Goal: Complete application form

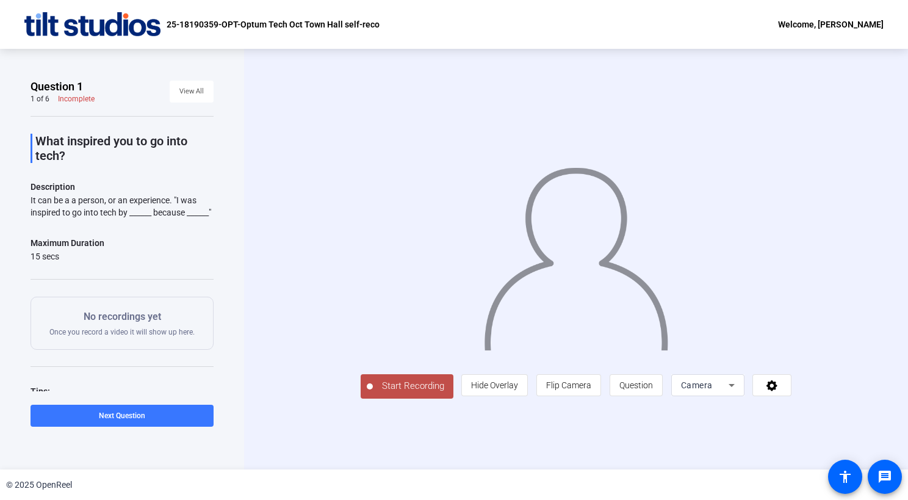
click at [373, 393] on span "Start Recording" at bounding box center [413, 386] width 81 height 14
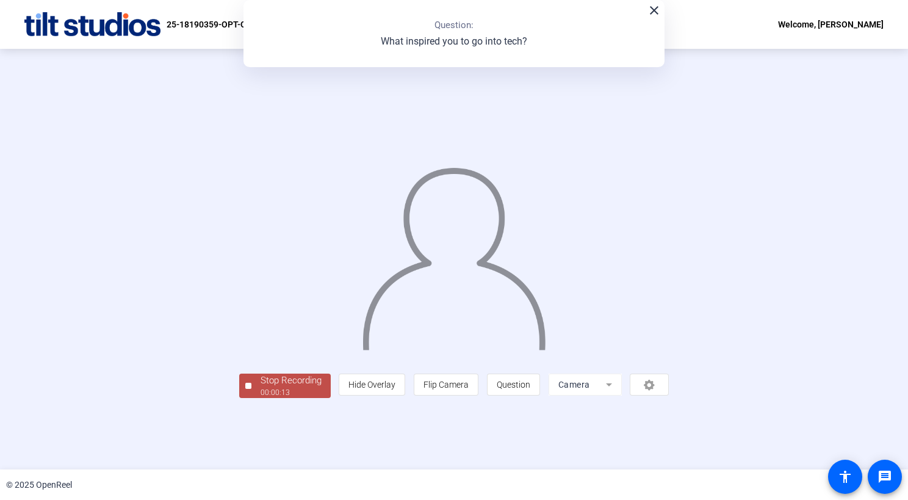
click at [260, 387] on div "Stop Recording" at bounding box center [290, 380] width 61 height 14
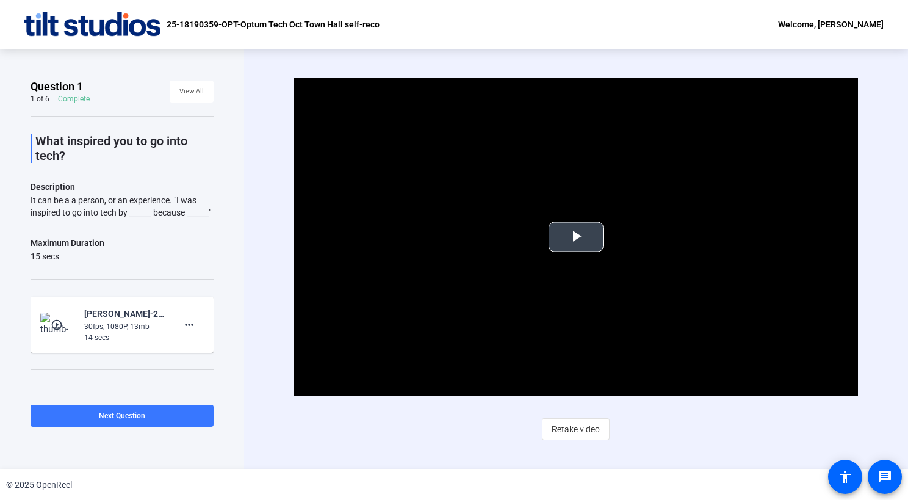
click at [576, 237] on span "Video Player" at bounding box center [576, 237] width 0 height 0
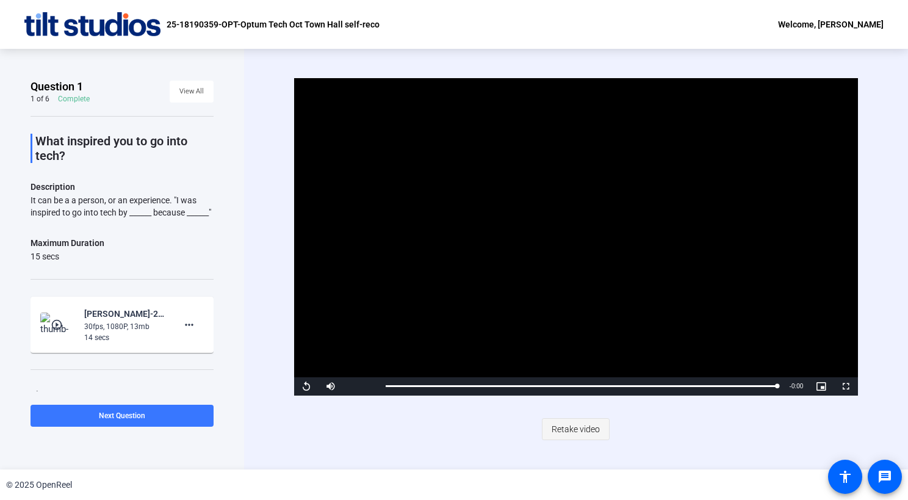
click at [572, 429] on span "Retake video" at bounding box center [575, 428] width 48 height 23
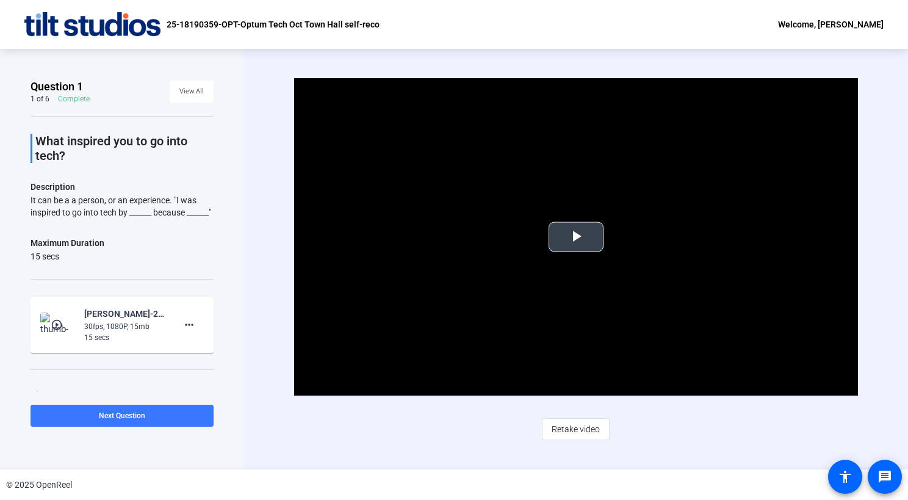
click at [576, 237] on span "Video Player" at bounding box center [576, 237] width 0 height 0
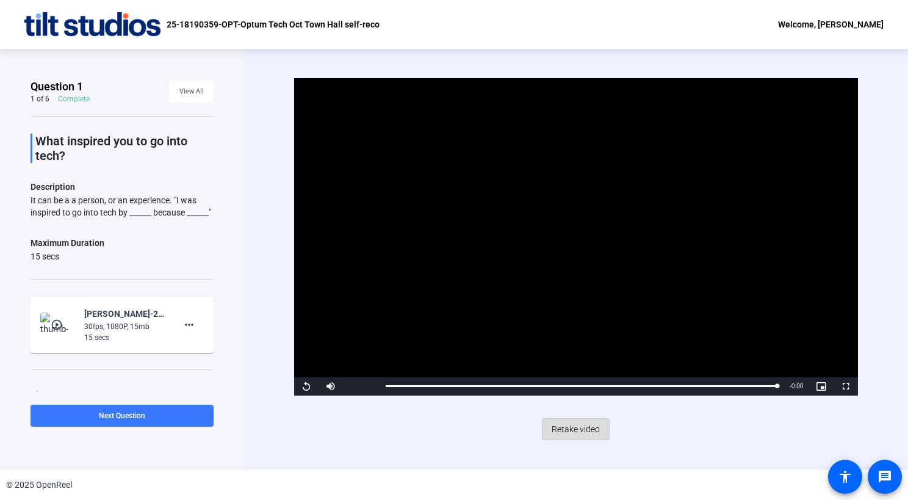
click at [579, 425] on span "Retake video" at bounding box center [575, 428] width 48 height 23
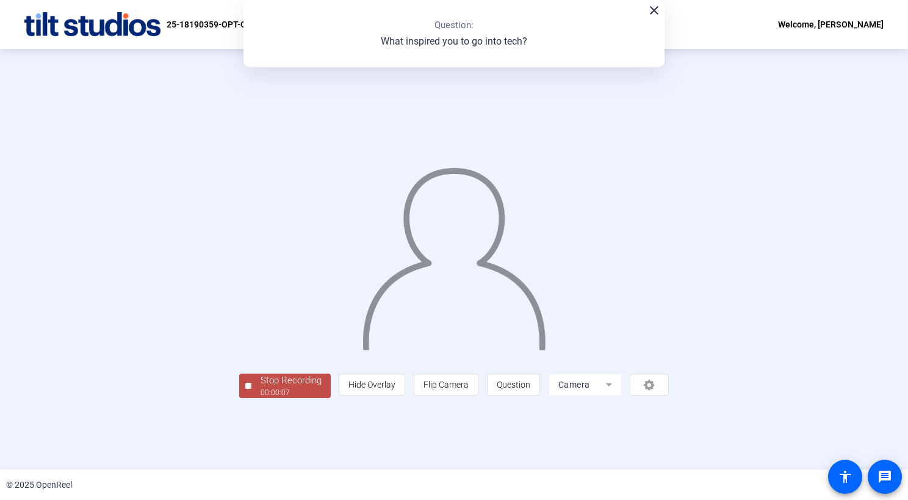
click at [547, 156] on img at bounding box center [454, 252] width 186 height 193
click at [260, 387] on div "Stop Recording" at bounding box center [290, 380] width 61 height 14
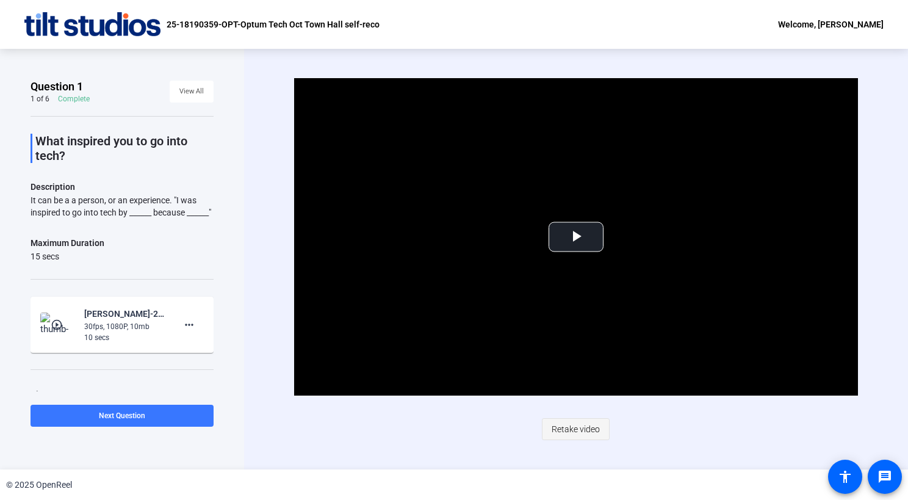
click at [564, 430] on span "Retake video" at bounding box center [575, 428] width 48 height 23
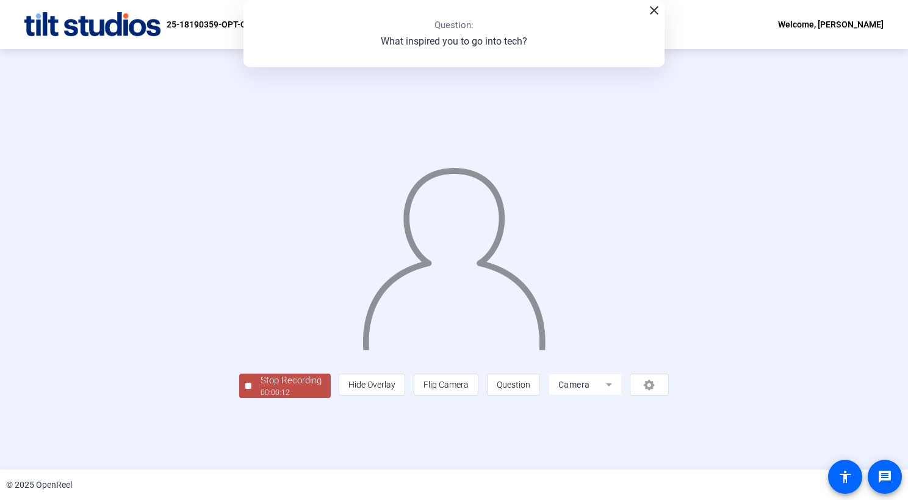
click at [251, 398] on span "Stop Recording 00:00:12" at bounding box center [290, 385] width 79 height 25
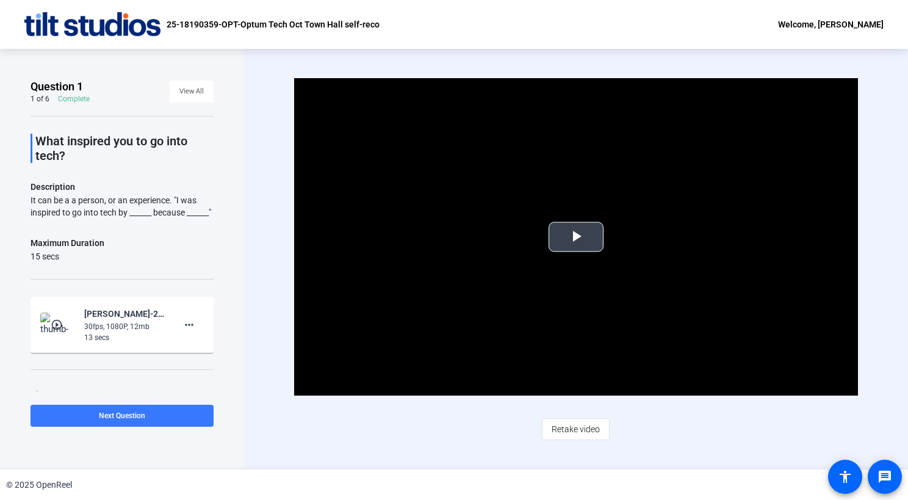
click at [576, 237] on span "Video Player" at bounding box center [576, 237] width 0 height 0
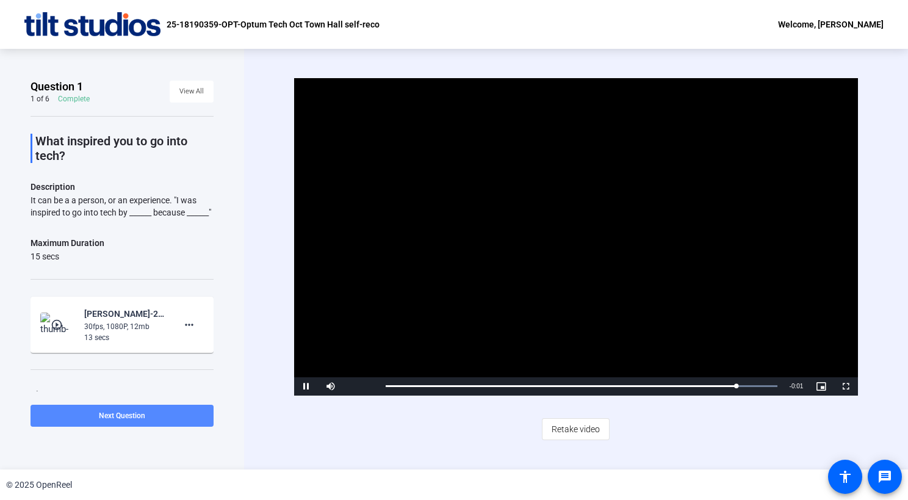
click at [115, 411] on span "Next Question" at bounding box center [122, 415] width 46 height 9
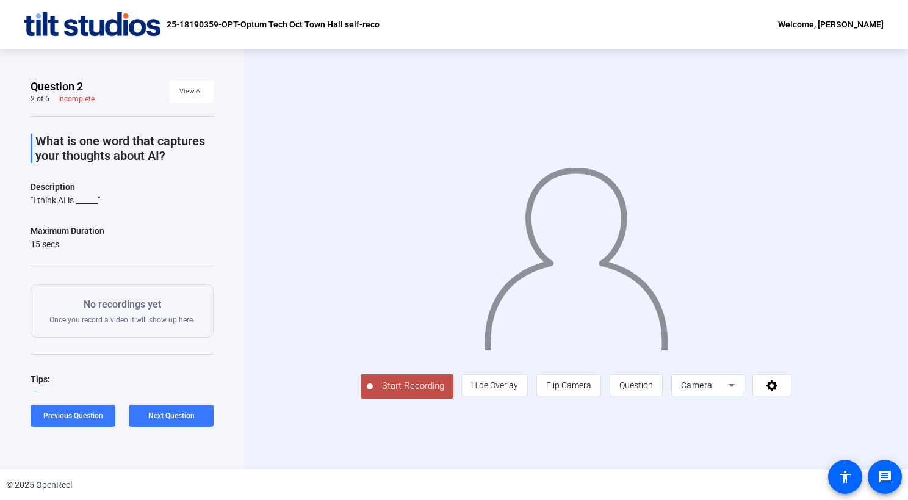
click at [373, 393] on span "Start Recording" at bounding box center [413, 386] width 81 height 14
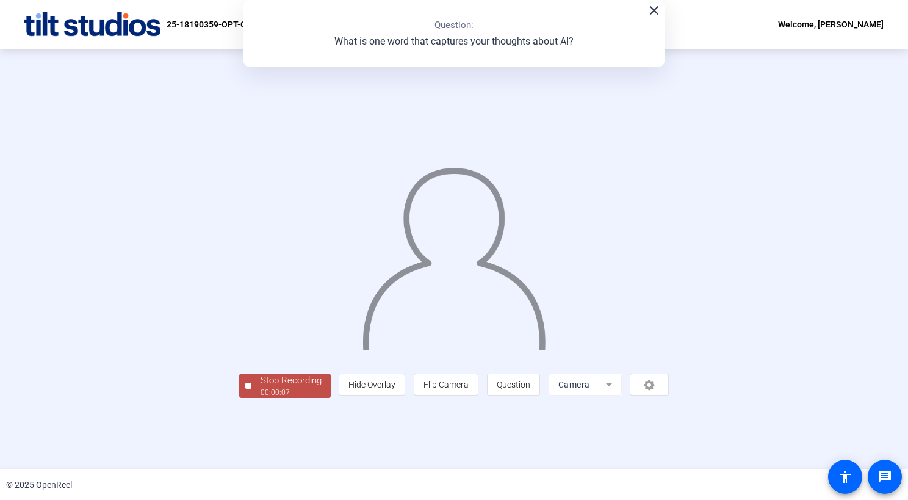
click at [260, 387] on div "Stop Recording" at bounding box center [290, 380] width 61 height 14
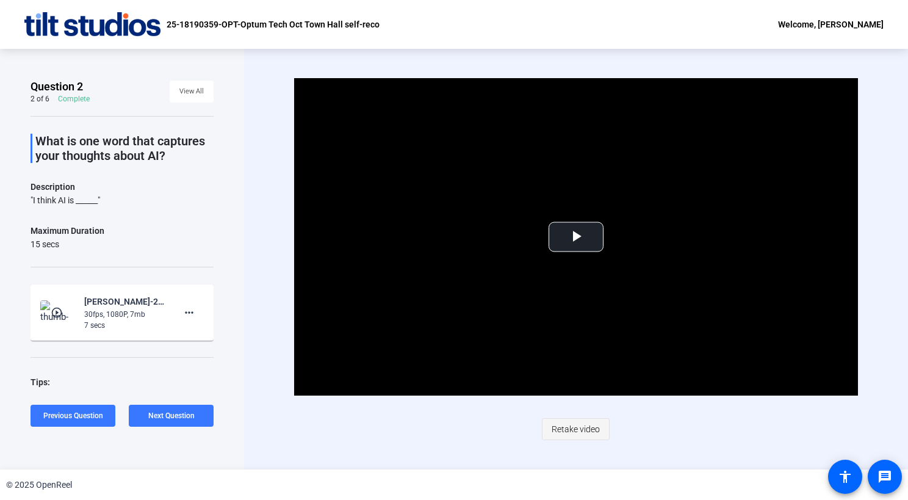
click at [574, 431] on span "Retake video" at bounding box center [575, 428] width 48 height 23
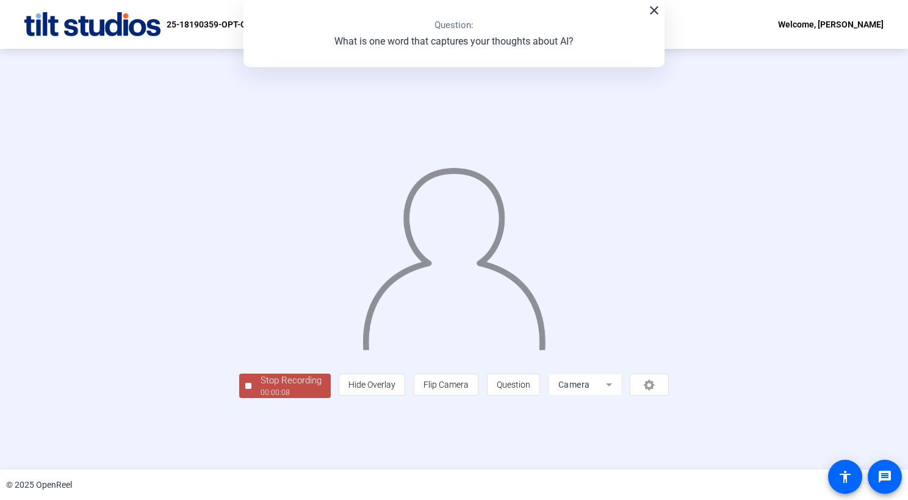
click at [260, 387] on div "Stop Recording" at bounding box center [290, 380] width 61 height 14
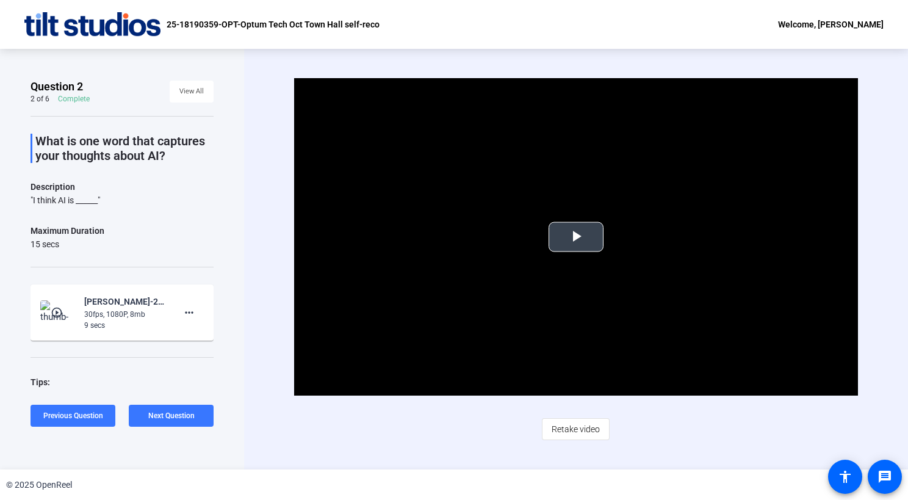
click at [576, 237] on span "Video Player" at bounding box center [576, 237] width 0 height 0
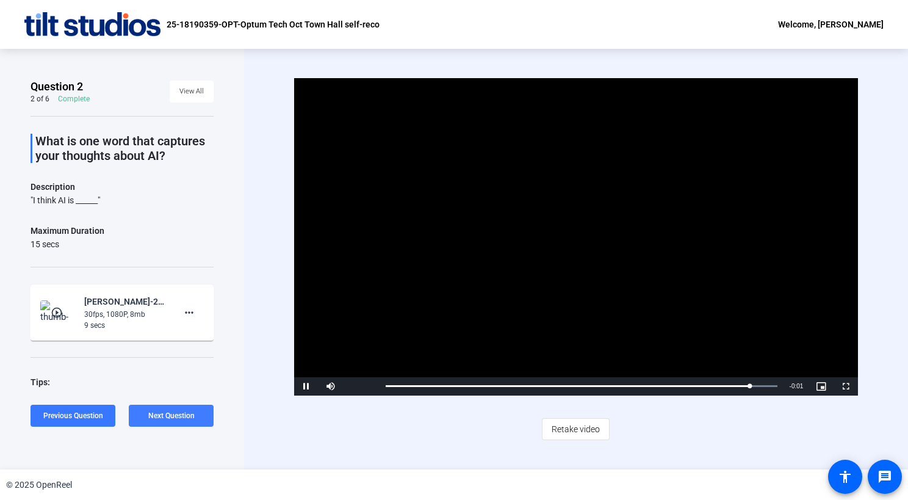
click at [199, 418] on span at bounding box center [171, 415] width 85 height 29
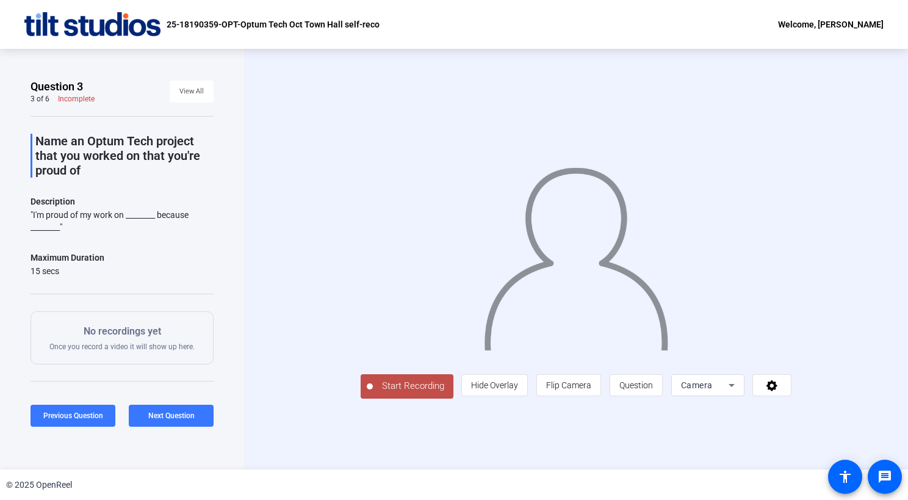
click at [373, 393] on span "Start Recording" at bounding box center [413, 386] width 81 height 14
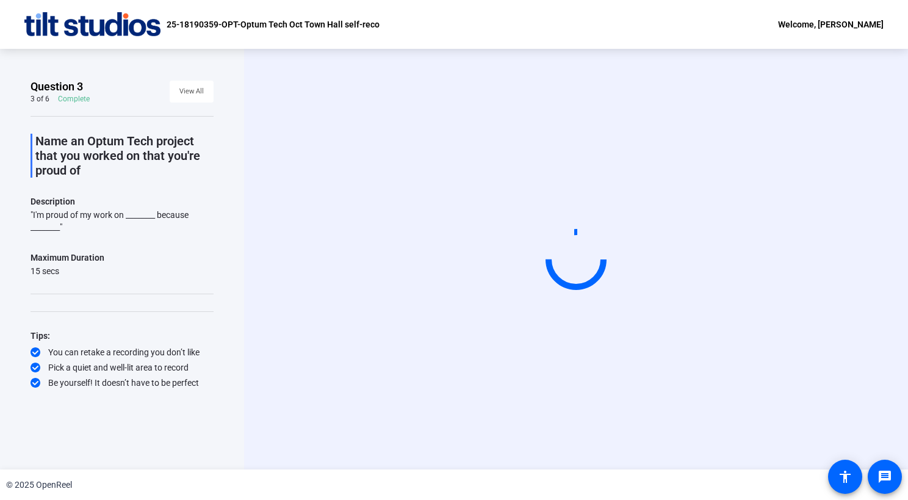
click at [179, 447] on div "Question 3 3 of 6 Complete View All Name an Optum Tech project that you worked …" at bounding box center [122, 259] width 244 height 420
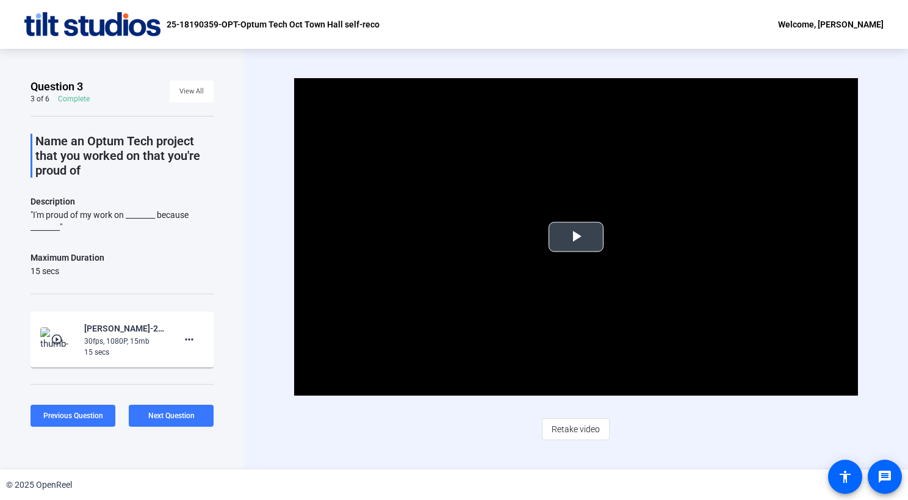
click at [576, 237] on span "Video Player" at bounding box center [576, 237] width 0 height 0
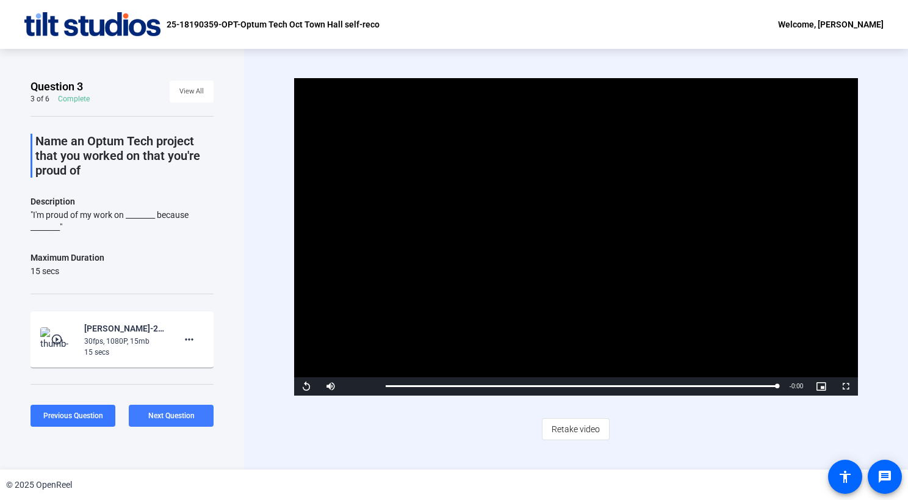
click at [179, 417] on span "Next Question" at bounding box center [171, 415] width 46 height 9
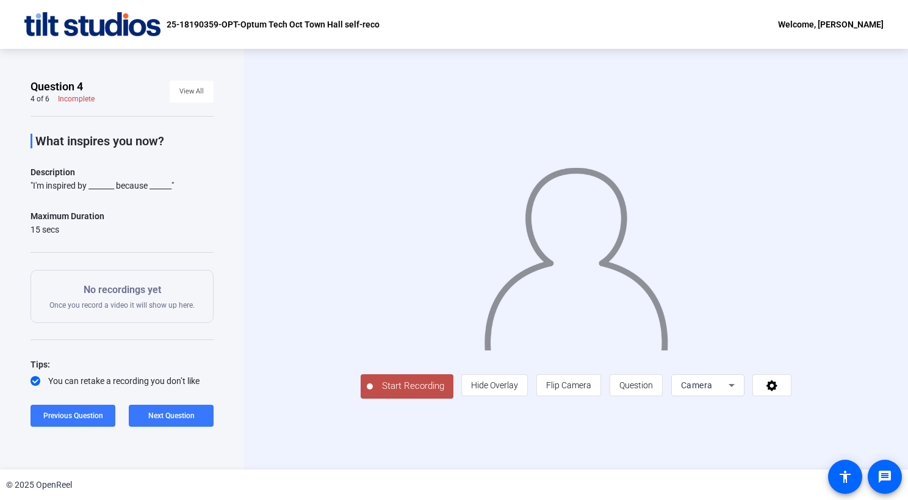
click at [373, 393] on span "Start Recording" at bounding box center [413, 386] width 81 height 14
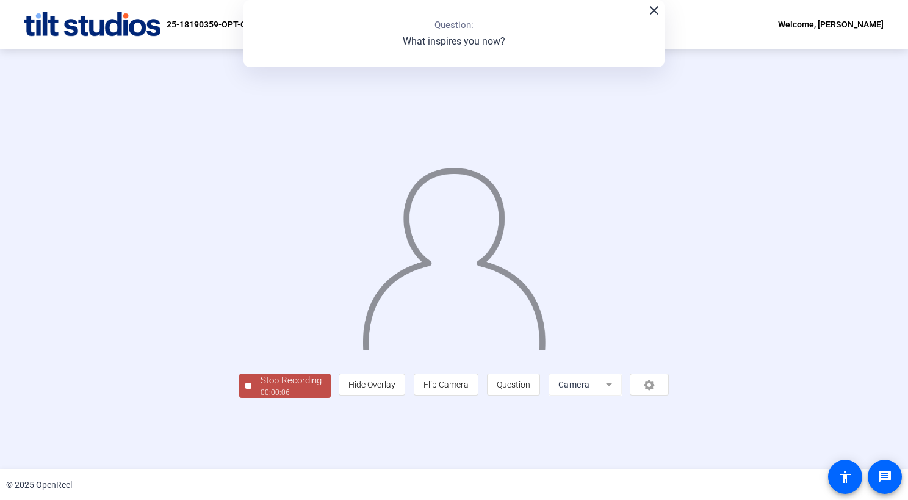
click at [260, 398] on div "00:00:06" at bounding box center [290, 392] width 61 height 11
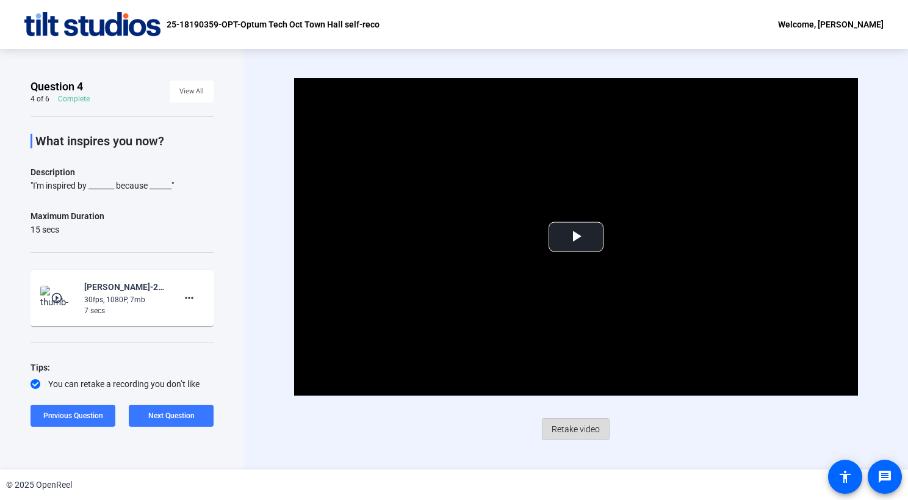
click at [566, 422] on span "Retake video" at bounding box center [575, 428] width 48 height 23
click at [576, 237] on span "Video Player" at bounding box center [576, 237] width 0 height 0
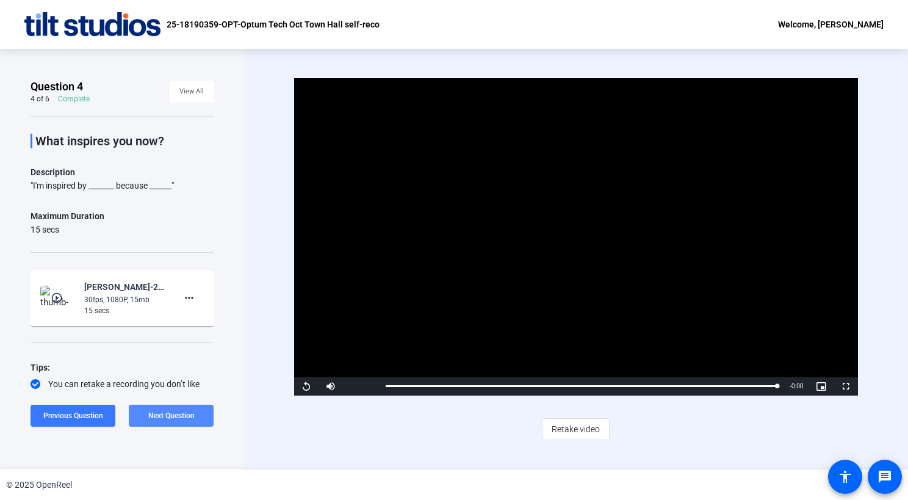
click at [179, 408] on span at bounding box center [171, 415] width 85 height 29
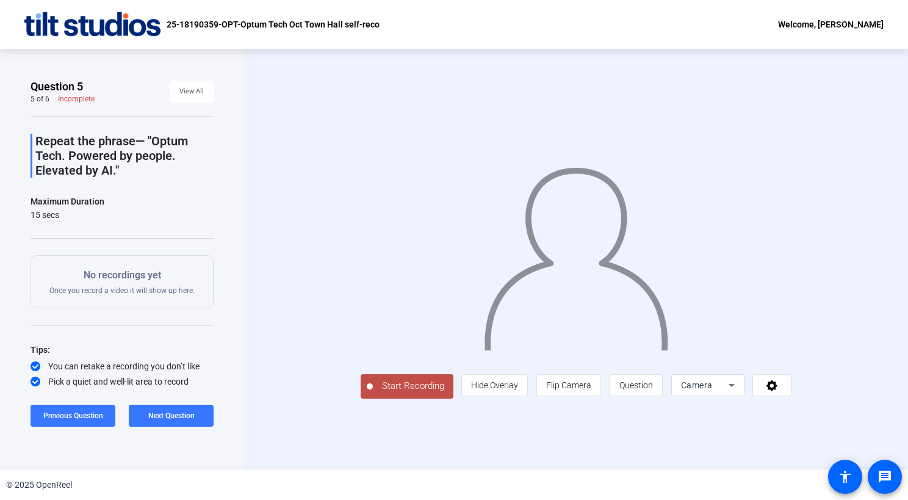
click at [373, 393] on span "Start Recording" at bounding box center [413, 386] width 81 height 14
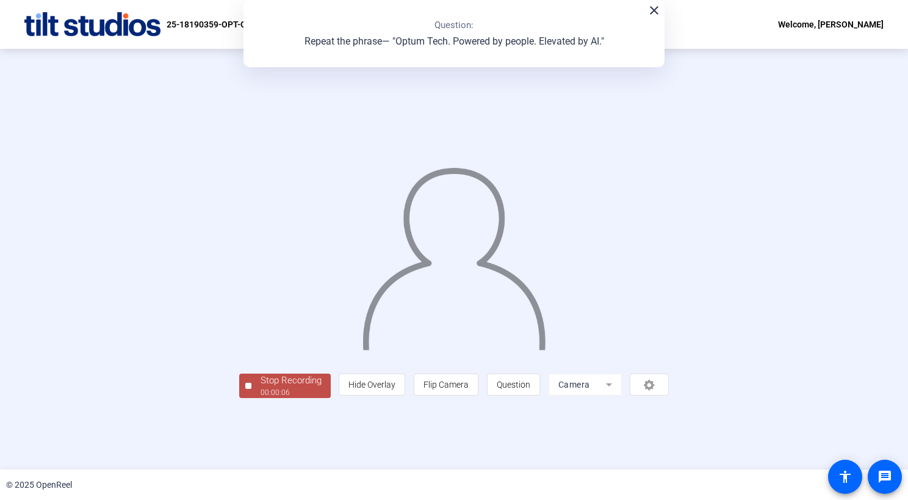
click at [260, 387] on div "Stop Recording" at bounding box center [290, 380] width 61 height 14
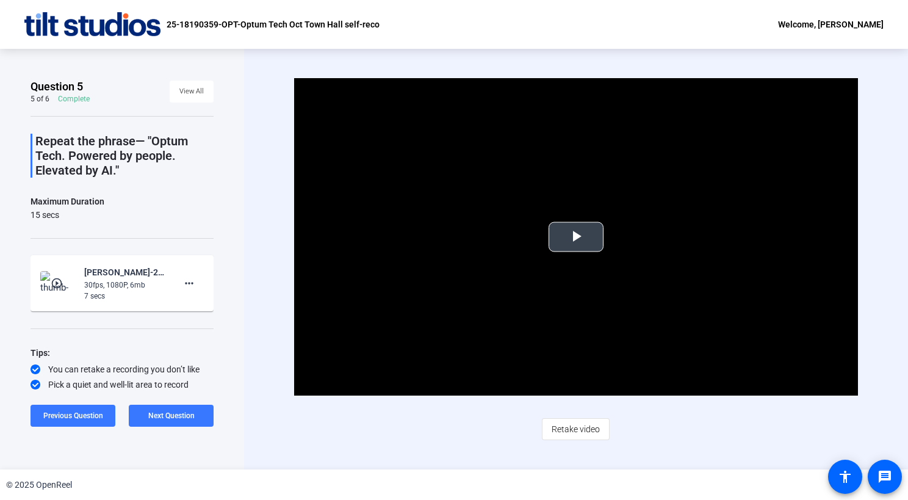
click at [576, 237] on span "Video Player" at bounding box center [576, 237] width 0 height 0
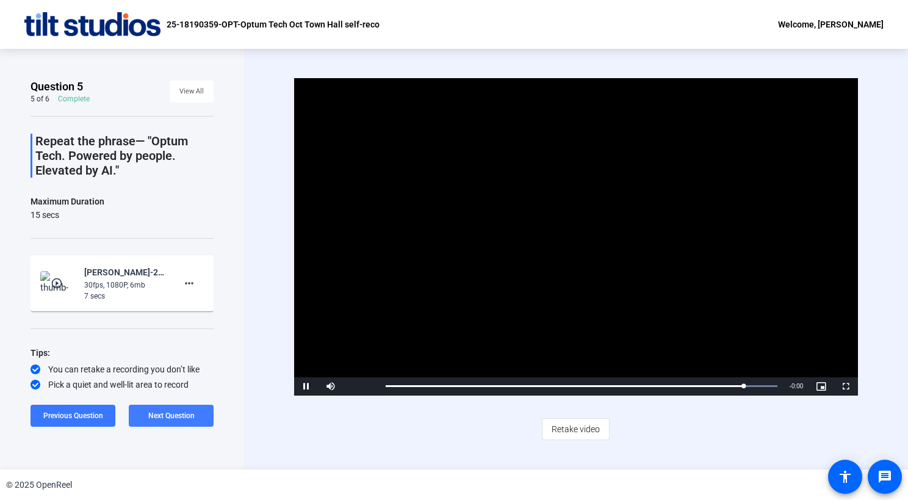
click at [184, 415] on span "Next Question" at bounding box center [171, 415] width 46 height 9
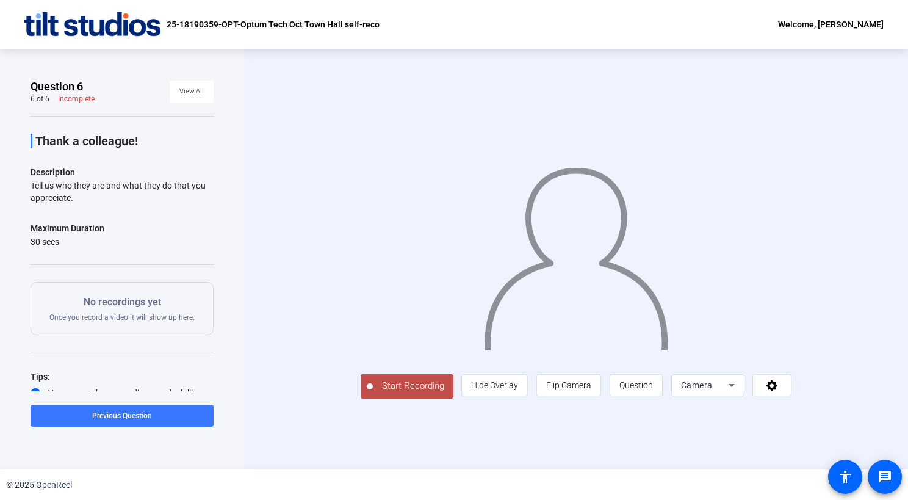
click at [373, 393] on span "Start Recording" at bounding box center [413, 386] width 81 height 14
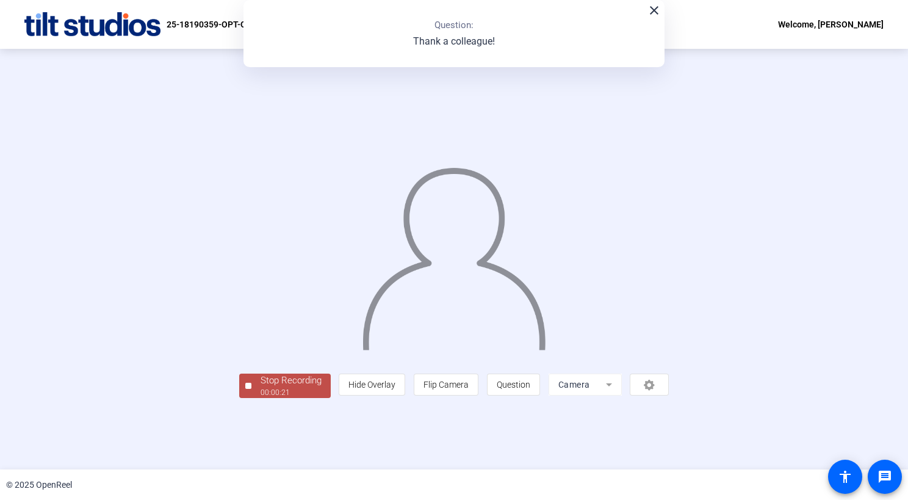
click at [260, 387] on div "Stop Recording" at bounding box center [290, 380] width 61 height 14
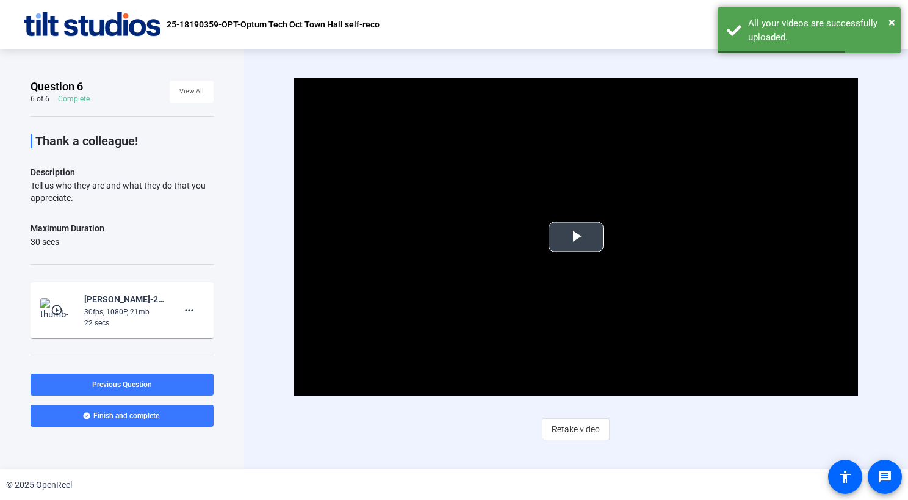
click at [576, 237] on span "Video Player" at bounding box center [576, 237] width 0 height 0
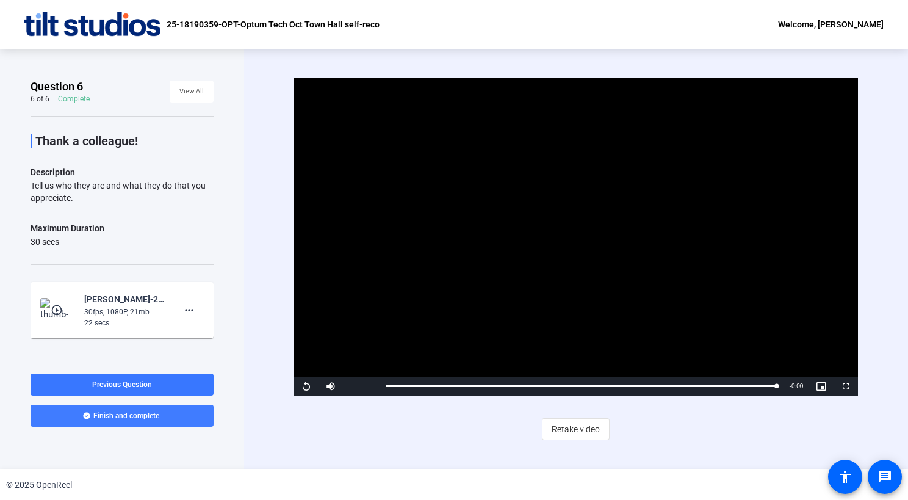
click at [113, 414] on span "Finish and complete" at bounding box center [126, 416] width 66 height 10
